Goal: Book appointment/travel/reservation

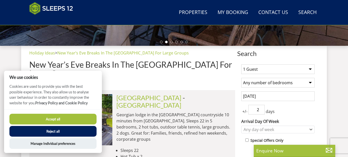
scroll to position [180, 0]
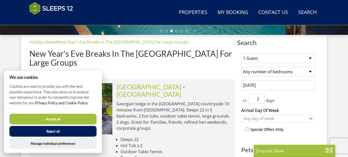
click at [50, 130] on button "Reject all" at bounding box center [52, 131] width 87 height 11
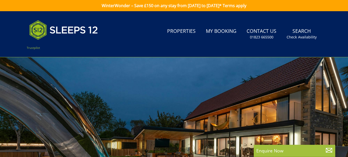
select select
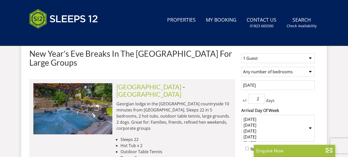
scroll to position [201, 0]
type input "[DATE]"
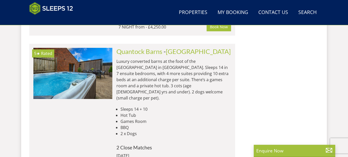
scroll to position [597, 0]
